Goal: Task Accomplishment & Management: Use online tool/utility

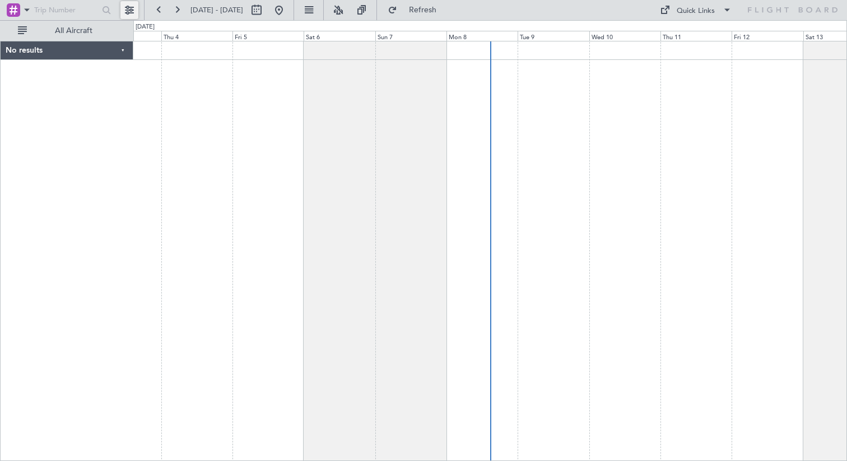
click at [128, 9] on button at bounding box center [129, 10] width 18 height 18
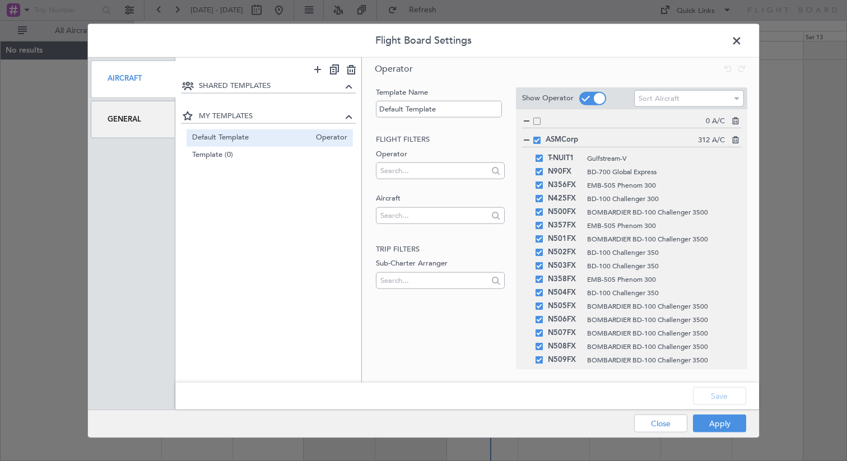
click at [260, 137] on span "Default Template" at bounding box center [251, 138] width 119 height 12
click at [730, 424] on button "Apply" at bounding box center [719, 423] width 53 height 18
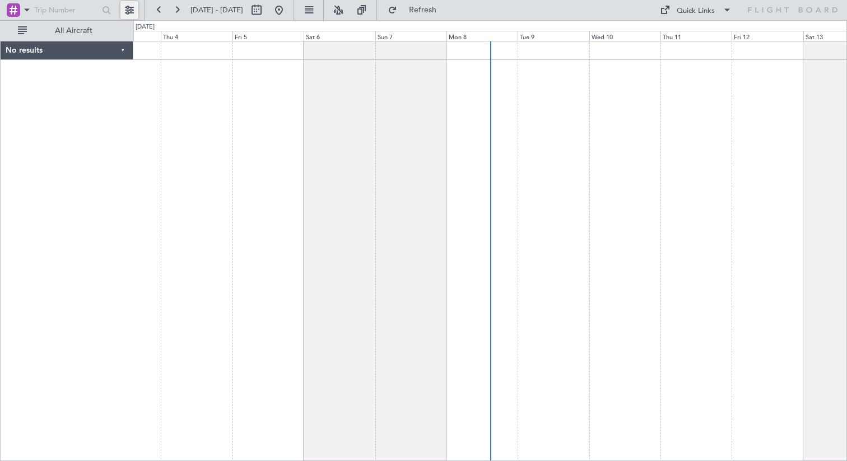
click at [138, 8] on button at bounding box center [129, 10] width 18 height 18
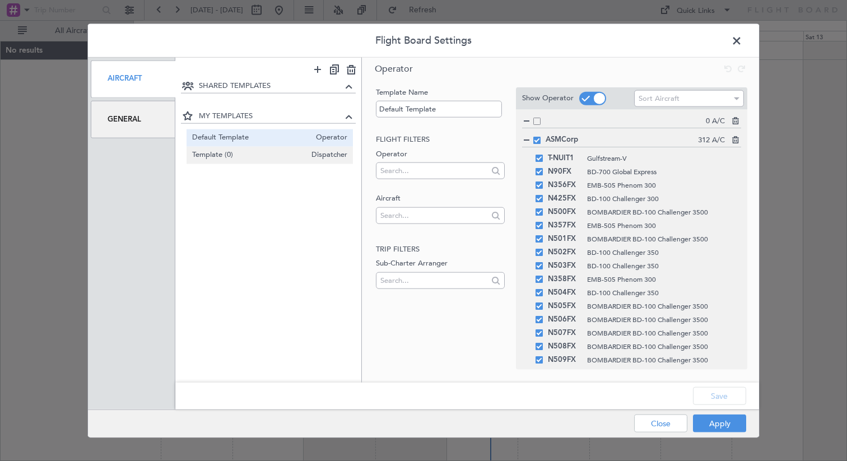
click at [265, 154] on span "Template (0)" at bounding box center [249, 156] width 114 height 12
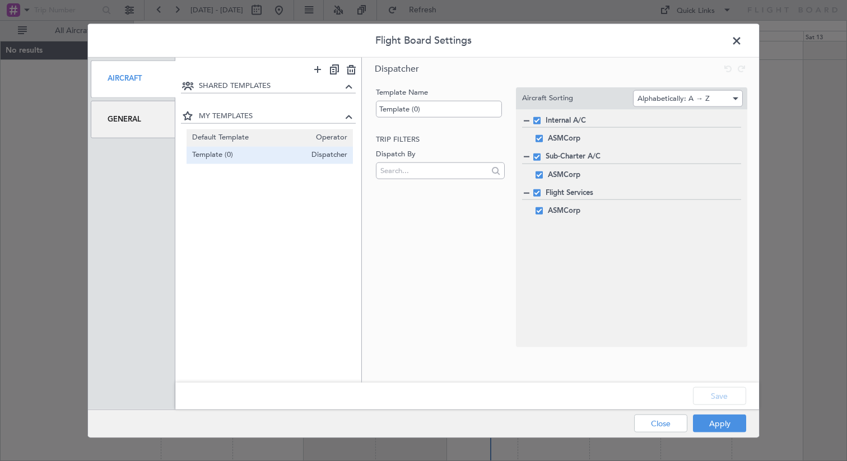
click at [272, 138] on span "Default Template" at bounding box center [251, 138] width 119 height 12
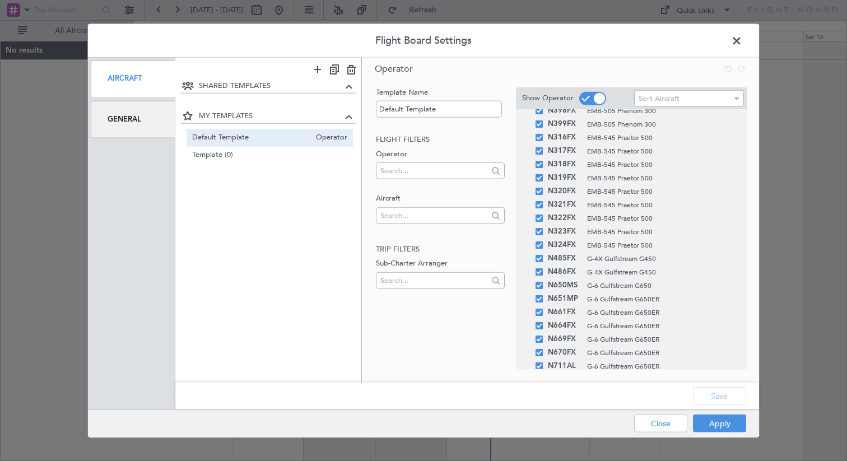
scroll to position [4018, 0]
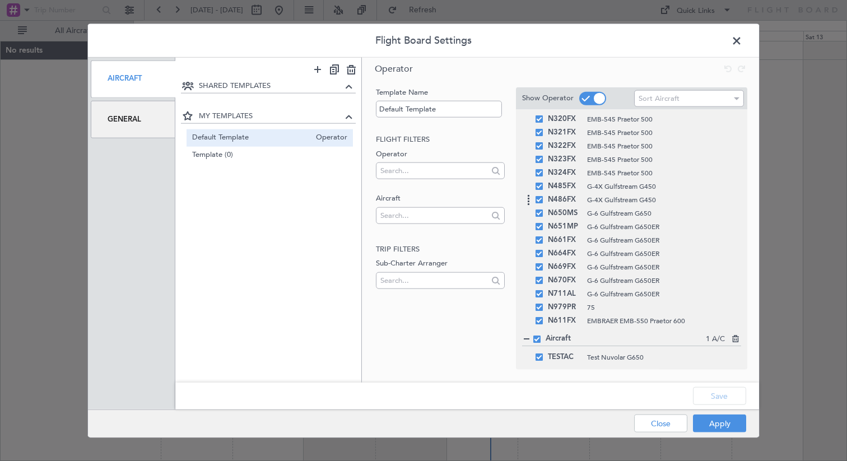
click at [571, 195] on span "N486FX" at bounding box center [565, 199] width 34 height 13
click at [725, 425] on button "Apply" at bounding box center [719, 423] width 53 height 18
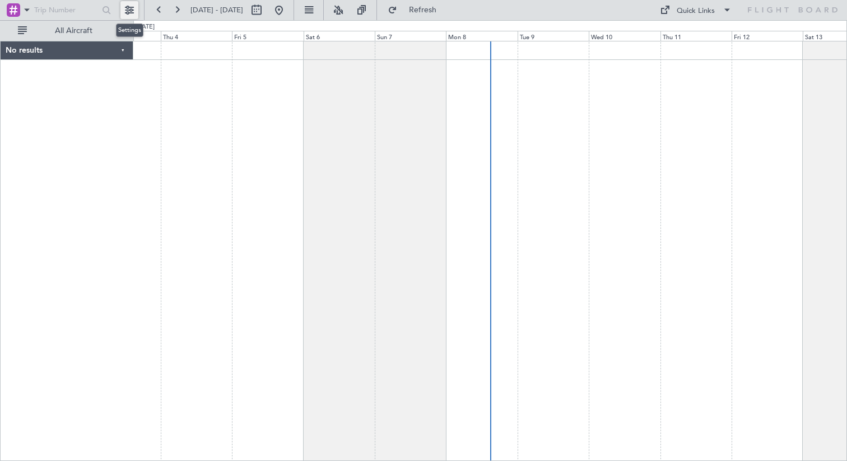
click at [129, 10] on button at bounding box center [129, 10] width 18 height 18
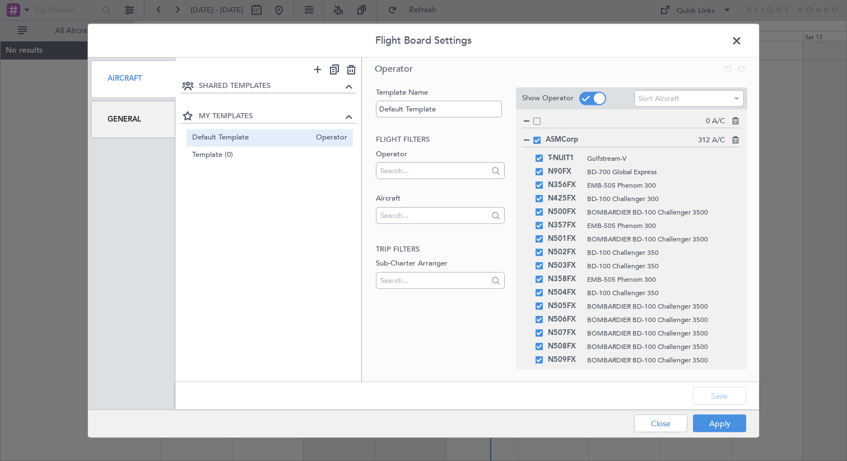
click at [735, 118] on icon at bounding box center [734, 119] width 8 height 8
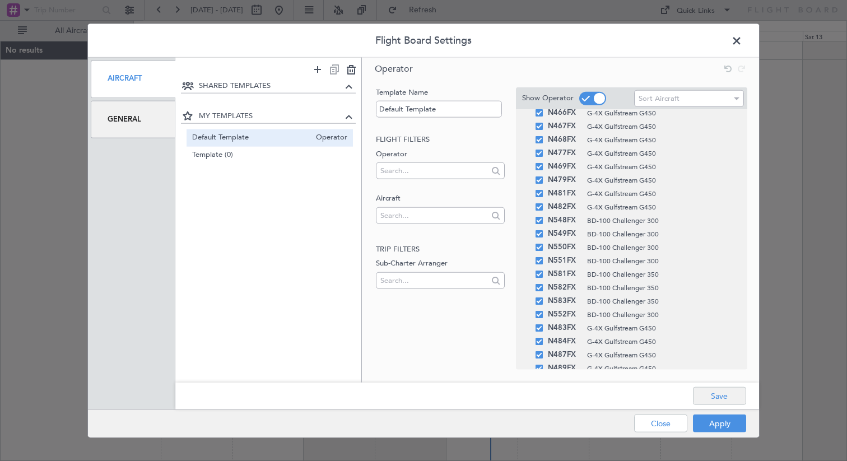
scroll to position [1296, 0]
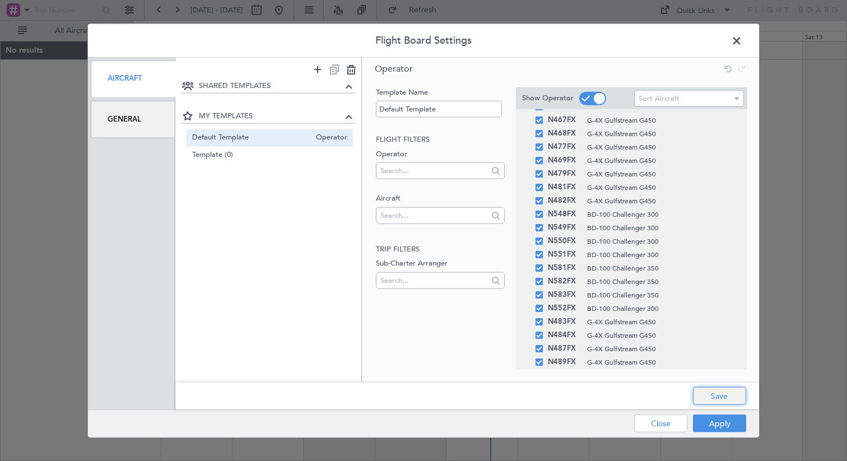
click at [726, 399] on button "Save" at bounding box center [719, 396] width 53 height 18
click at [722, 424] on button "Apply" at bounding box center [719, 423] width 53 height 18
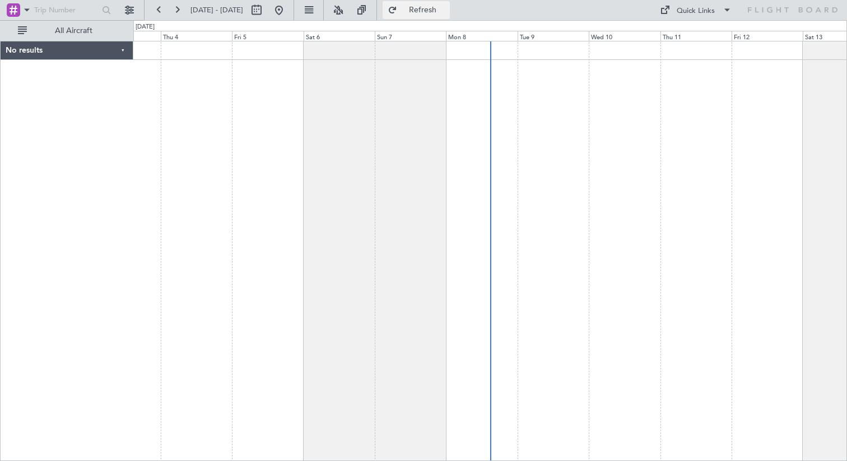
click at [446, 11] on span "Refresh" at bounding box center [422, 10] width 47 height 8
click at [22, 12] on span at bounding box center [26, 10] width 13 height 14
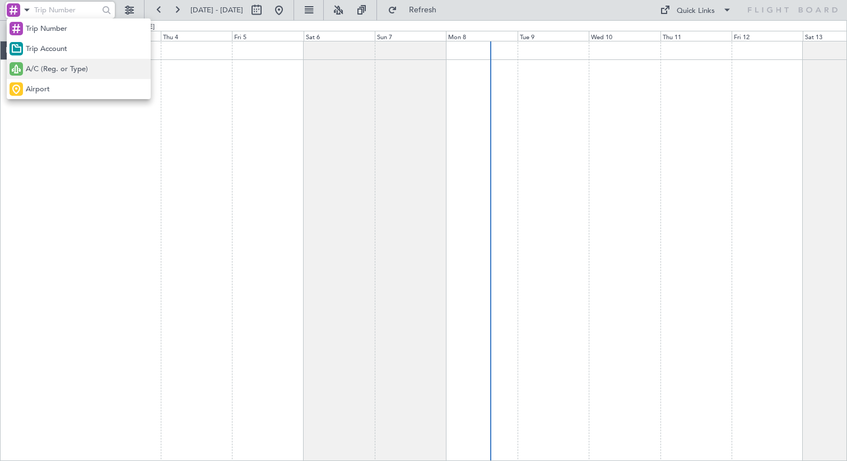
click at [54, 65] on span "A/C (Reg. or Type)" at bounding box center [57, 69] width 62 height 11
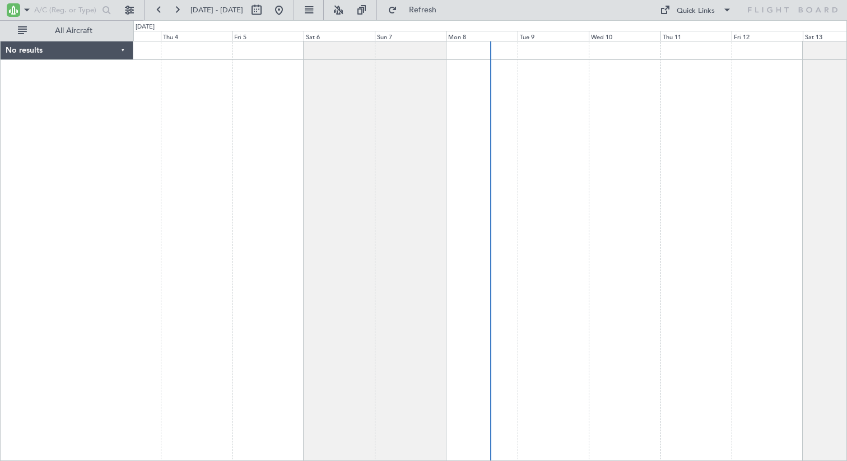
click at [123, 50] on div "No results" at bounding box center [67, 50] width 133 height 18
click at [123, 50] on div "No results" at bounding box center [67, 50] width 132 height 18
click at [123, 50] on div "No results" at bounding box center [67, 50] width 133 height 18
click at [123, 50] on div "No results" at bounding box center [67, 50] width 132 height 18
click at [123, 50] on div "No results" at bounding box center [67, 50] width 133 height 18
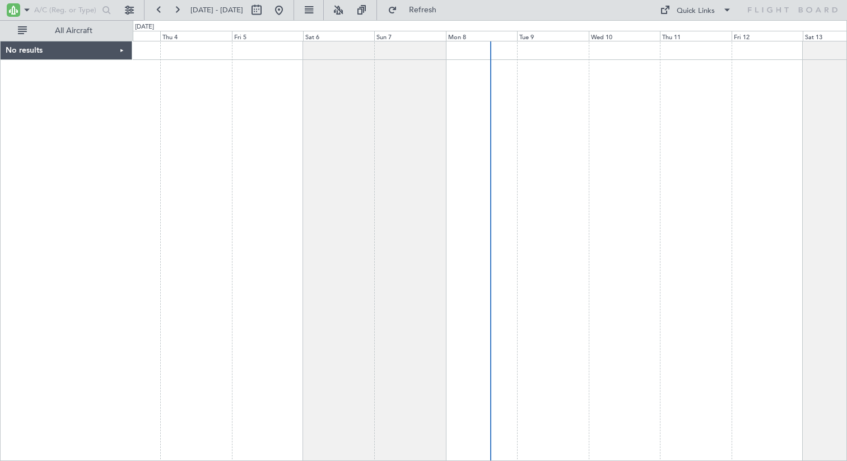
click at [123, 50] on div "No results" at bounding box center [67, 50] width 132 height 18
click at [123, 50] on div "No results" at bounding box center [67, 50] width 133 height 18
click at [123, 50] on div "No results" at bounding box center [67, 50] width 132 height 18
click at [449, 16] on button "Refresh" at bounding box center [416, 10] width 67 height 18
